Goal: Check status: Check status

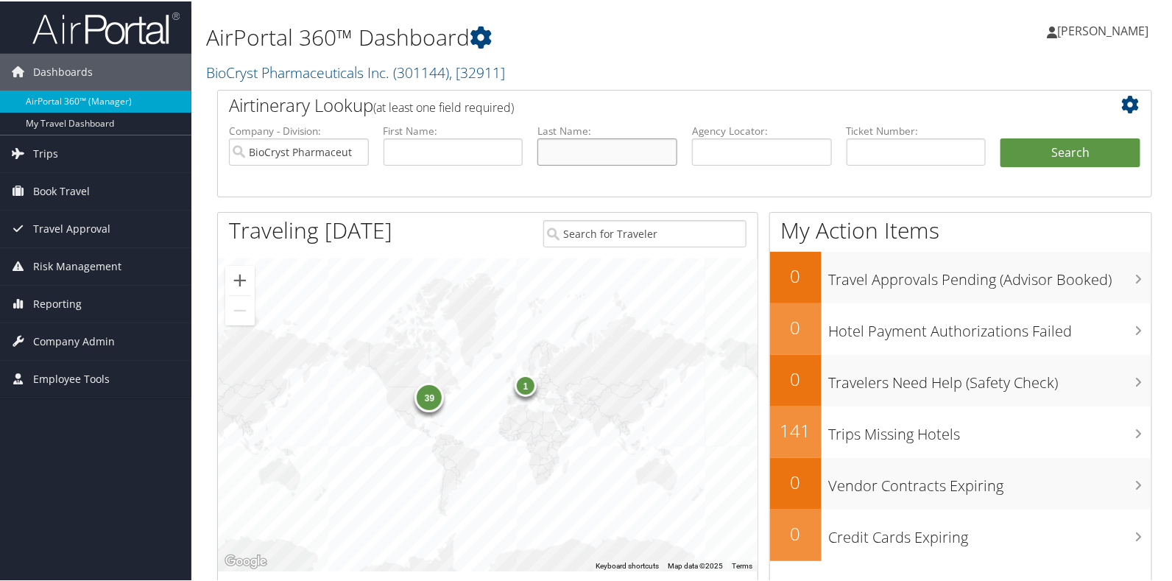
click at [572, 138] on input "text" at bounding box center [607, 150] width 140 height 27
type input "[PERSON_NAME]"
click at [1000, 137] on button "Search" at bounding box center [1070, 151] width 140 height 29
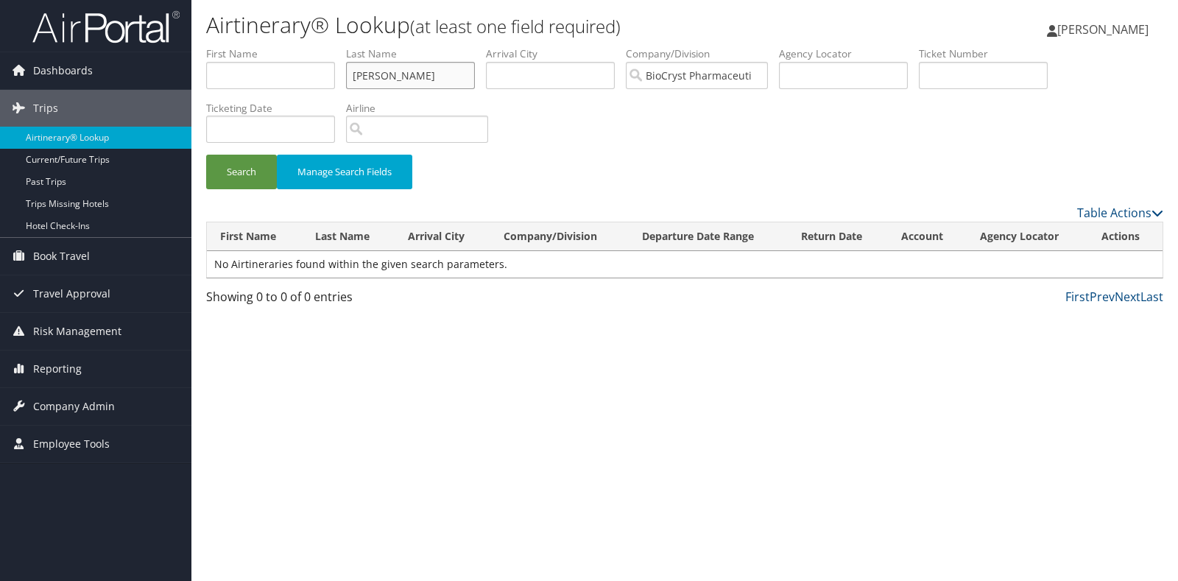
drag, startPoint x: 416, startPoint y: 82, endPoint x: 232, endPoint y: 49, distance: 187.0
click at [232, 46] on ul "First Name Last Name mehat Departure City Arrival City Company/Division BioCrys…" at bounding box center [684, 46] width 957 height 0
type input "mehta"
click at [206, 155] on button "Search" at bounding box center [241, 172] width 71 height 35
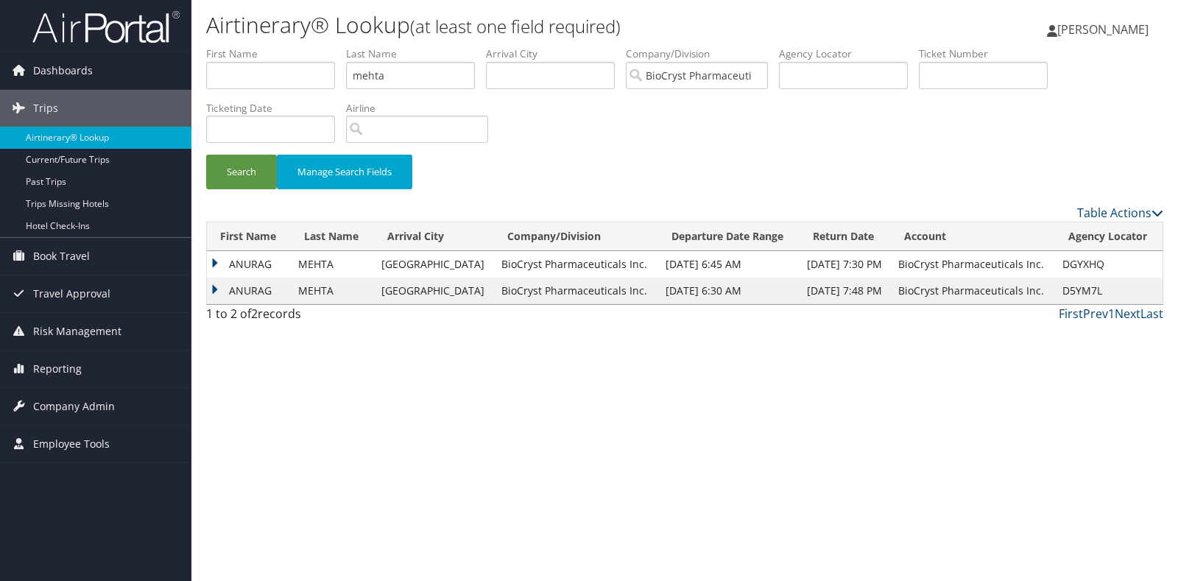
click at [211, 261] on td "ANURAG" at bounding box center [249, 264] width 84 height 27
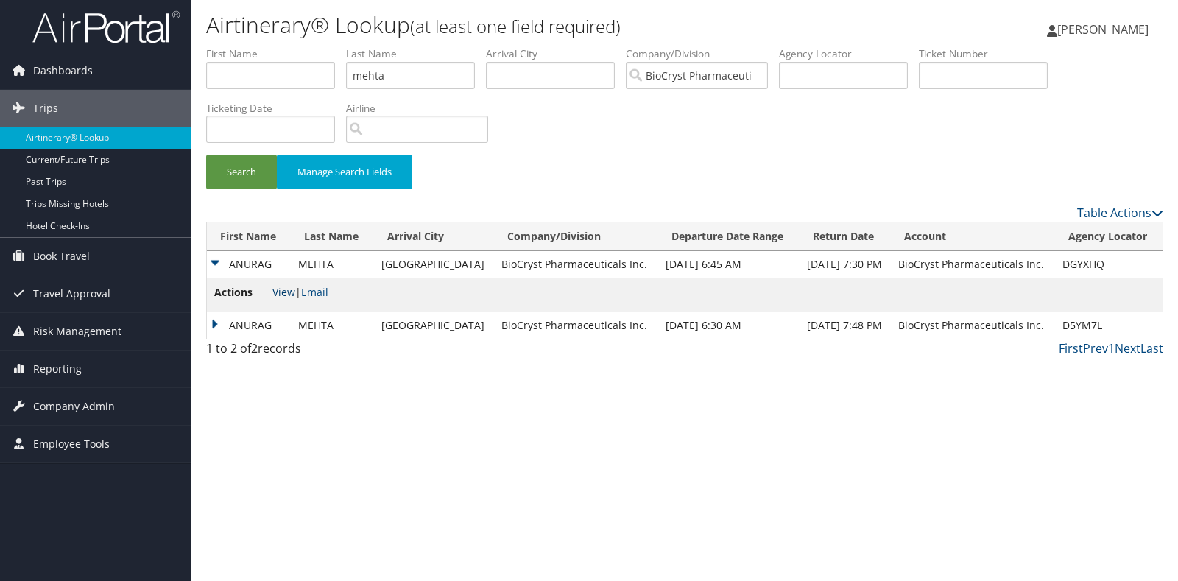
click at [288, 292] on link "View" at bounding box center [283, 292] width 23 height 14
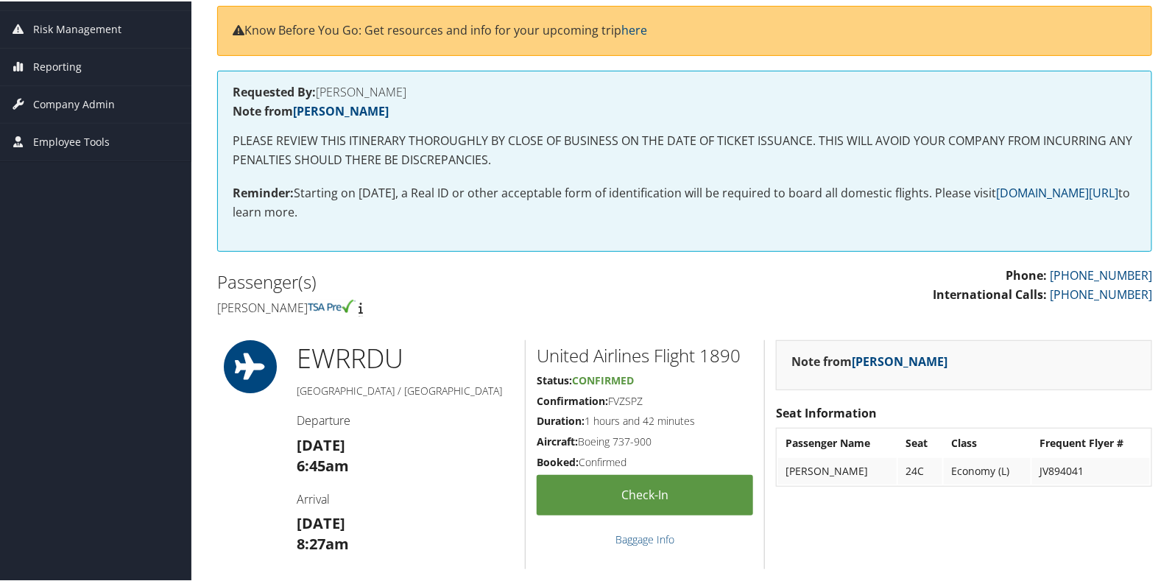
scroll to position [205, 0]
